Goal: Task Accomplishment & Management: Manage account settings

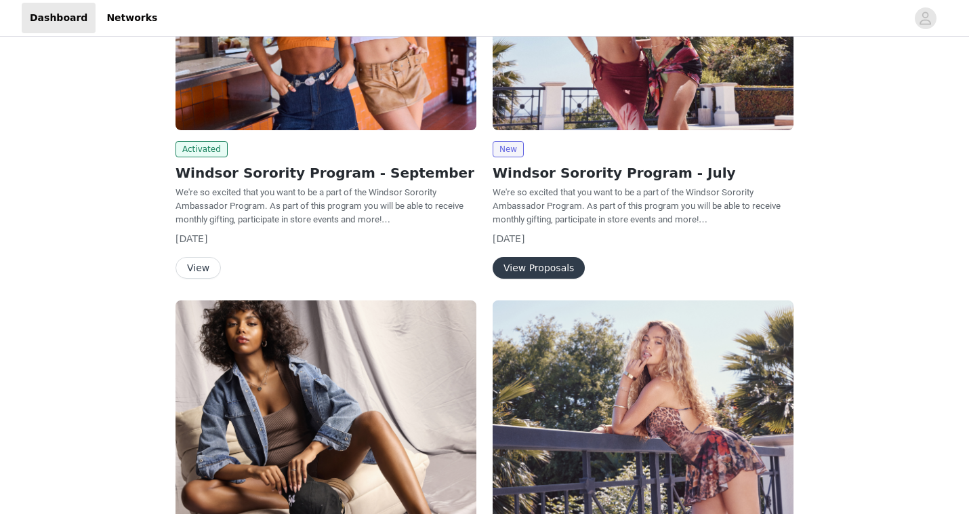
scroll to position [170, 0]
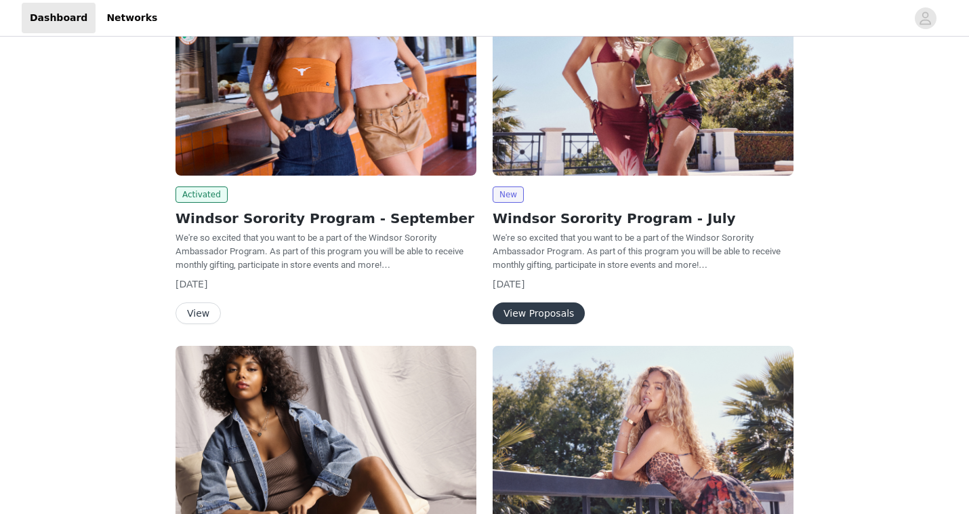
click at [193, 313] on button "View" at bounding box center [198, 313] width 45 height 22
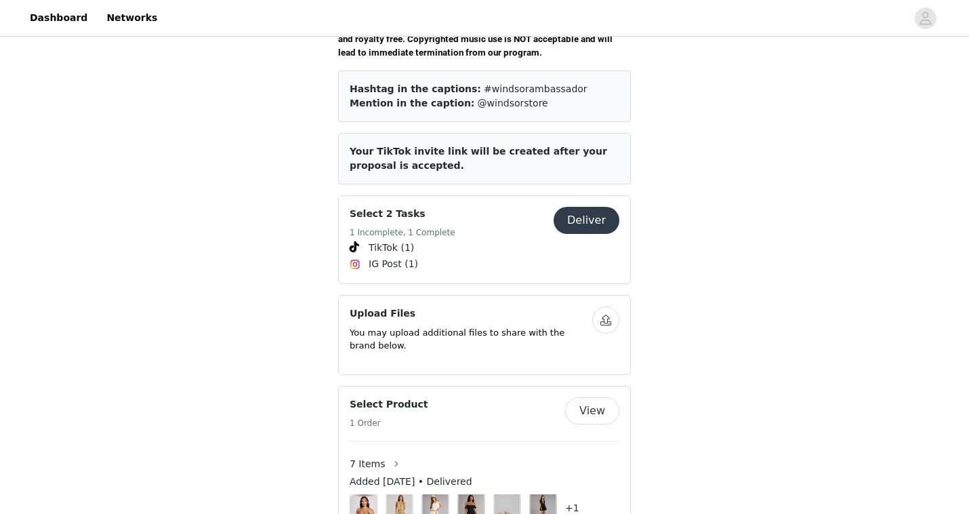
scroll to position [558, 0]
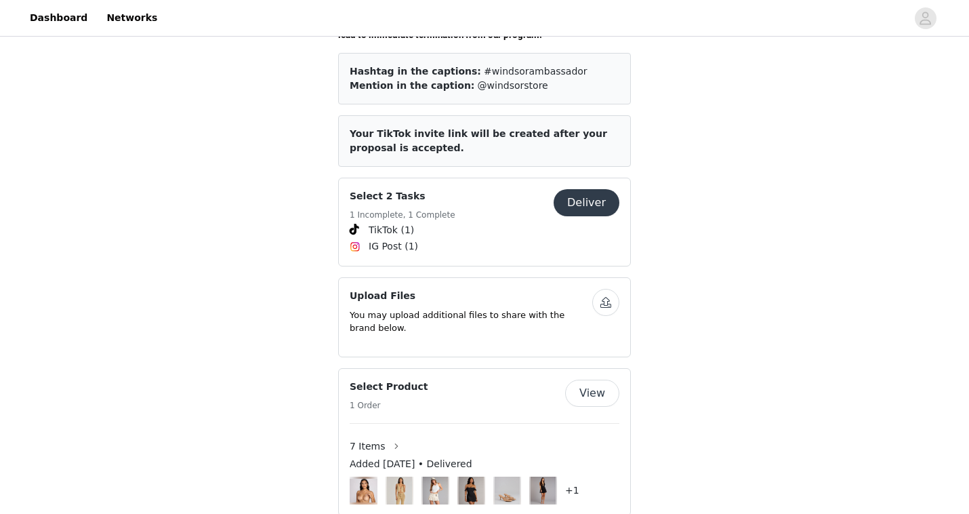
click at [522, 193] on div "Select 2 Tasks 1 Incomplete, 1 Complete" at bounding box center [452, 205] width 204 height 33
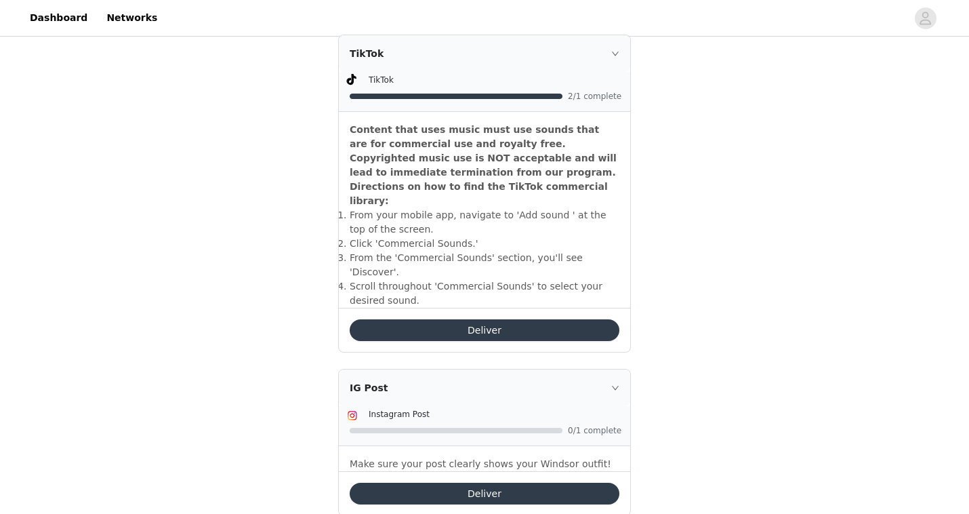
scroll to position [442, 0]
